Goal: Navigation & Orientation: Find specific page/section

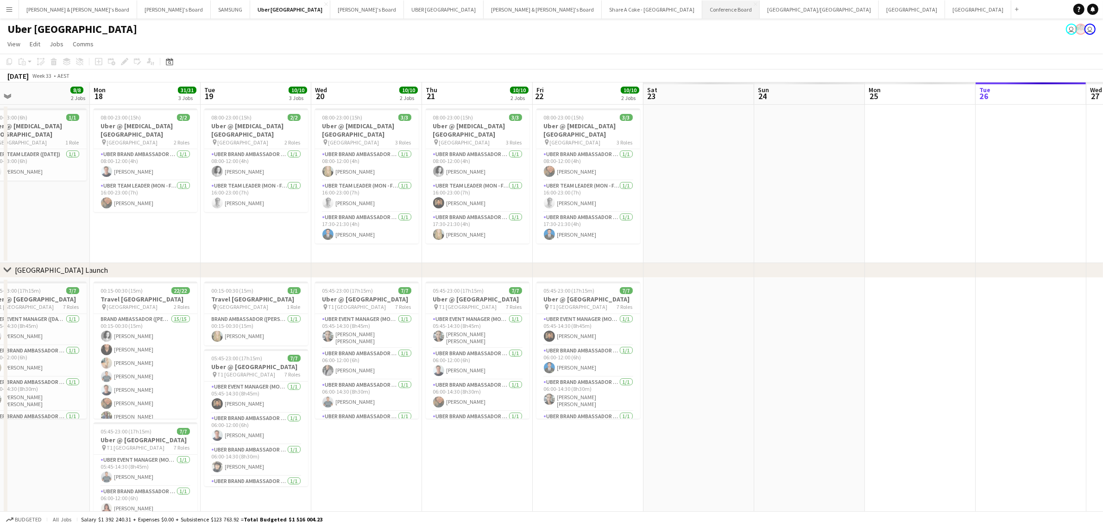
click at [702, 6] on button "Conference Board Close" at bounding box center [730, 9] width 57 height 18
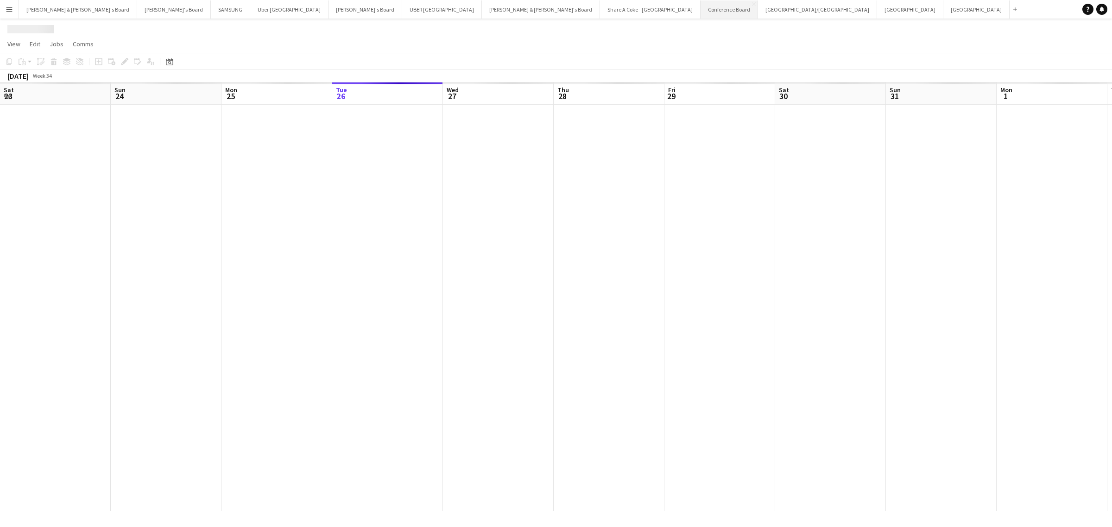
scroll to position [0, 221]
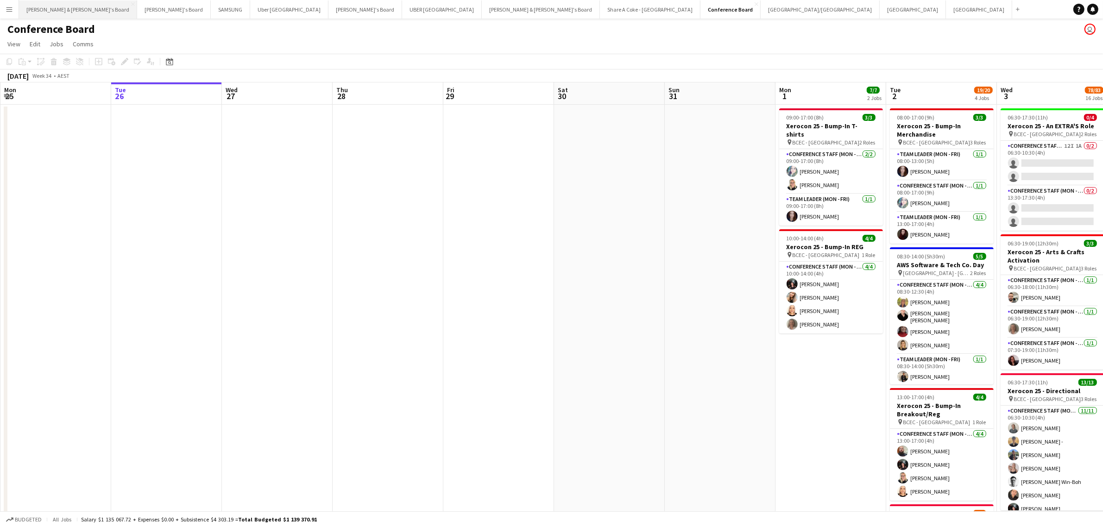
click at [50, 8] on button "[PERSON_NAME] & [PERSON_NAME]'s Board Close" at bounding box center [78, 9] width 118 height 18
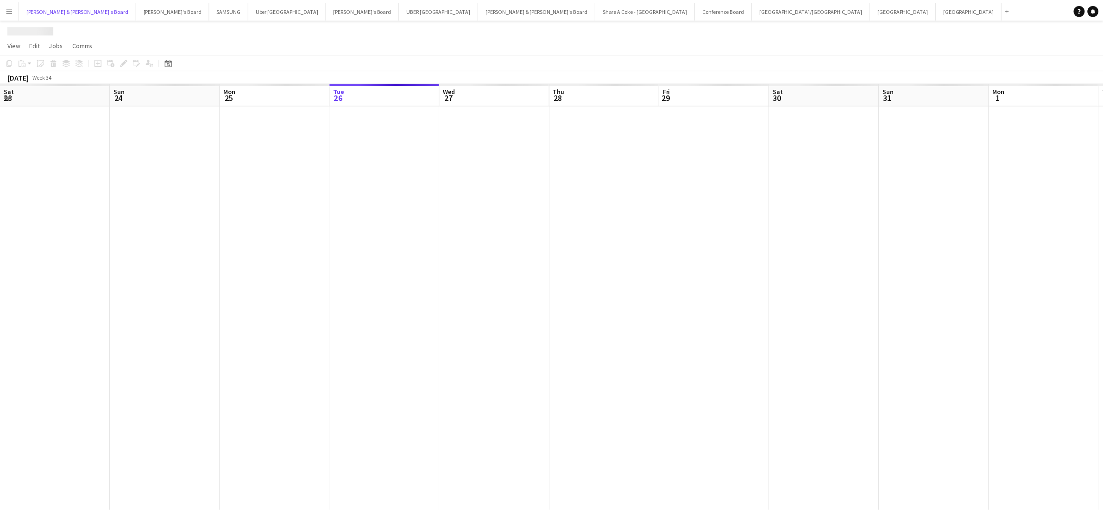
scroll to position [0, 221]
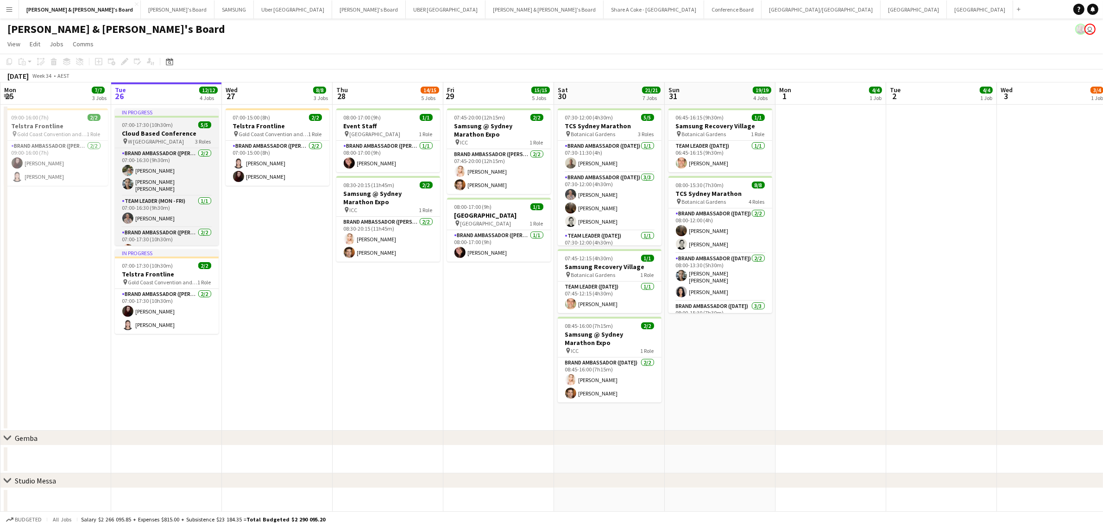
click at [161, 130] on h3 "Cloud Based Conference" at bounding box center [167, 133] width 104 height 8
